Goal: Transaction & Acquisition: Subscribe to service/newsletter

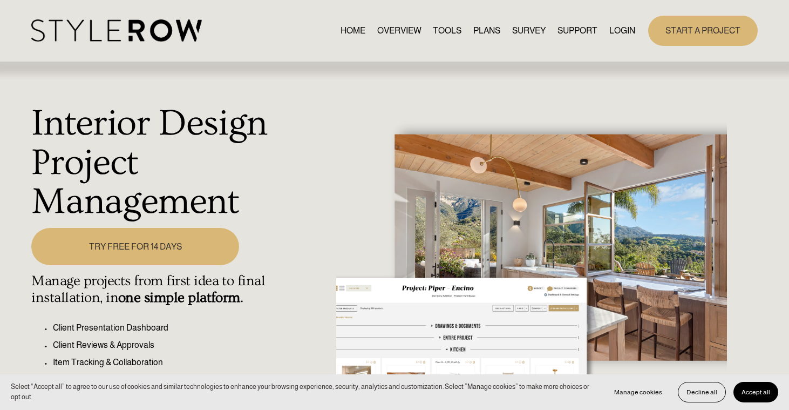
click at [485, 29] on link "PLANS" at bounding box center [486, 30] width 27 height 15
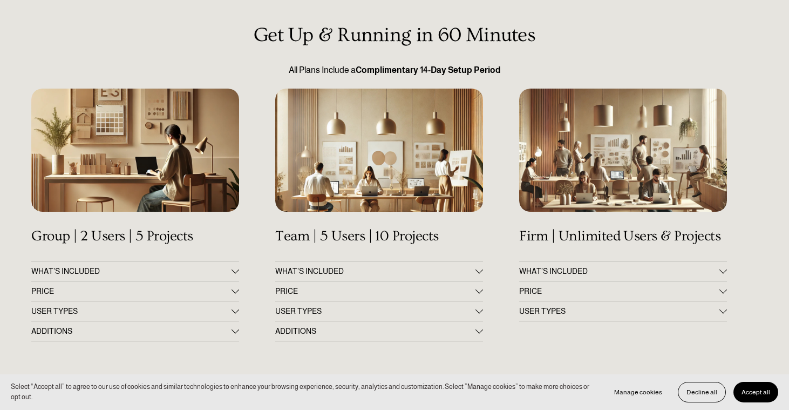
scroll to position [135, 0]
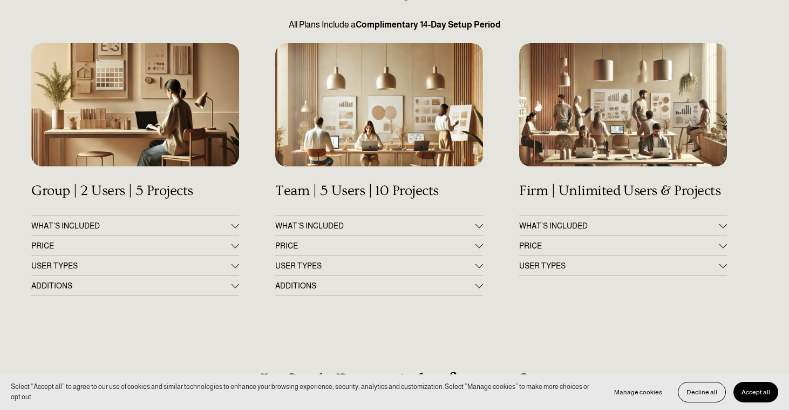
click at [220, 248] on span "PRICE" at bounding box center [131, 245] width 200 height 9
click at [577, 246] on span "PRICE" at bounding box center [619, 245] width 200 height 9
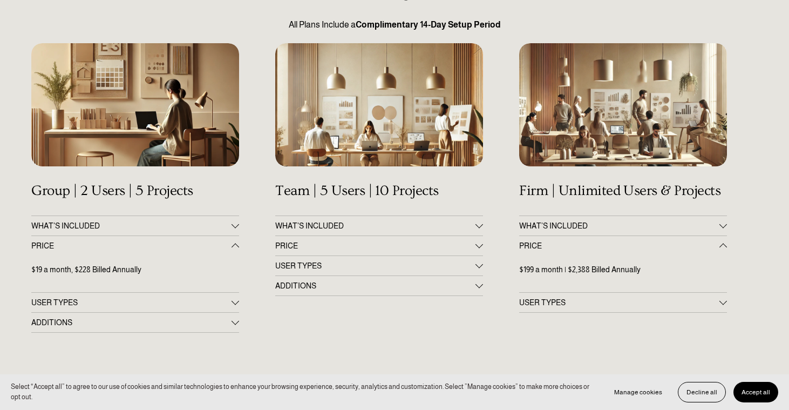
click at [577, 246] on span "PRICE" at bounding box center [619, 245] width 200 height 9
click at [474, 244] on span "PRICE" at bounding box center [375, 245] width 200 height 9
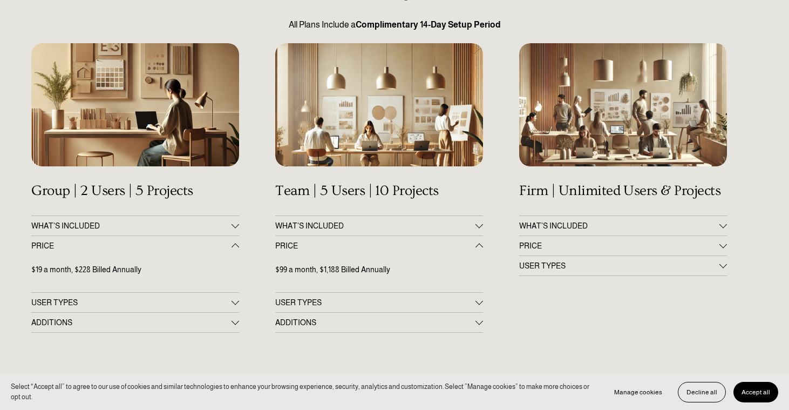
click at [474, 244] on span "PRICE" at bounding box center [375, 245] width 200 height 9
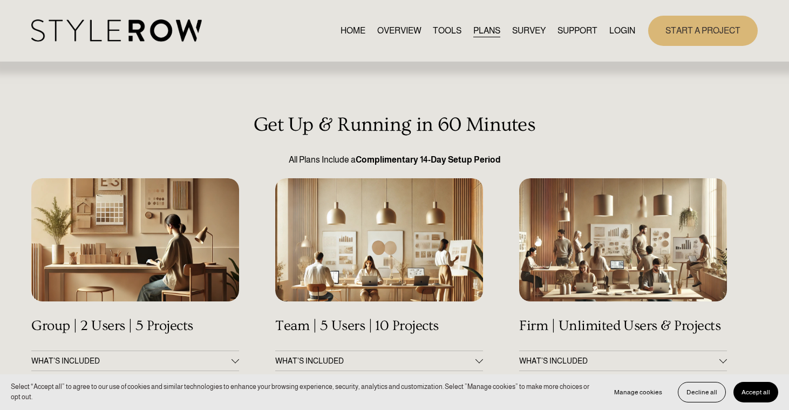
scroll to position [0, 0]
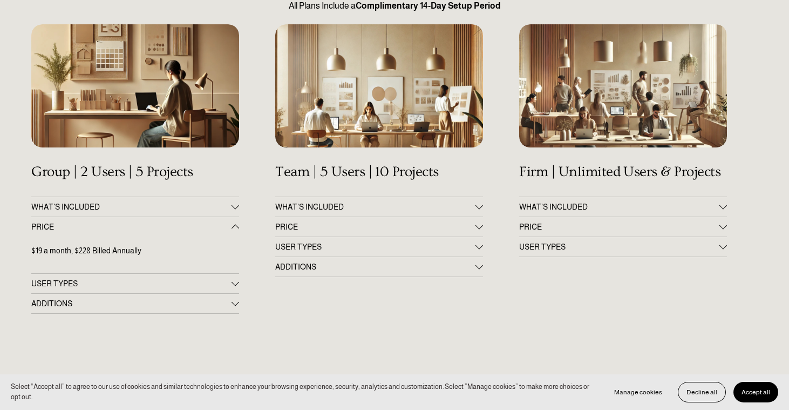
scroll to position [157, 0]
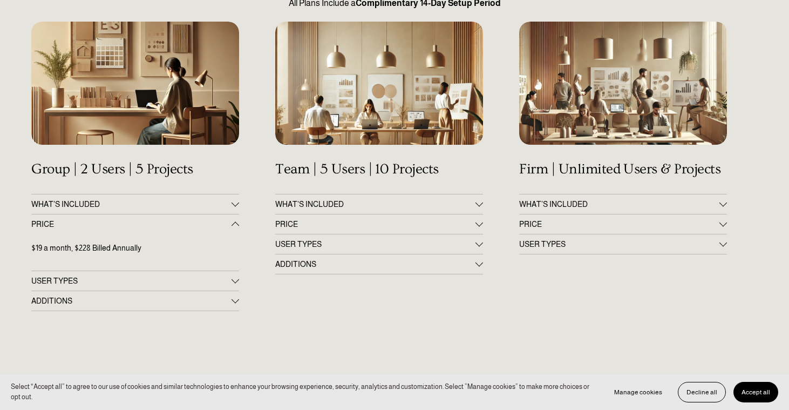
click at [481, 223] on div at bounding box center [479, 223] width 8 height 8
click at [499, 179] on div "Get Up & Running in 60 Minutes All Plans Include a Complimentary 14-Day Setup P…" at bounding box center [394, 339] width 789 height 764
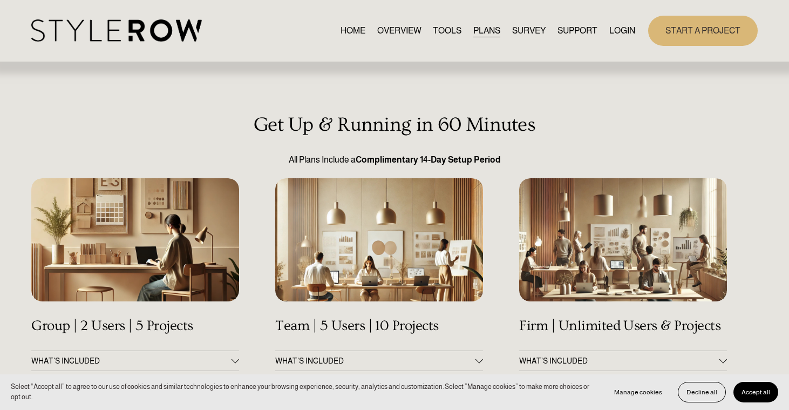
scroll to position [0, 0]
